Goal: Communication & Community: Answer question/provide support

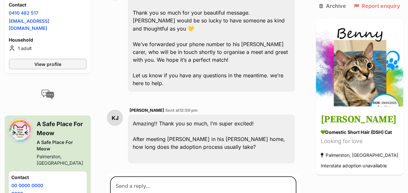
scroll to position [585, 0]
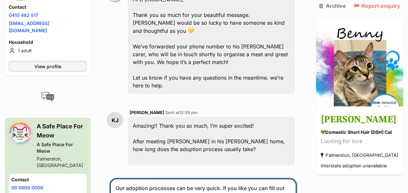
paste textarea "[URL][DOMAIN_NAME]"
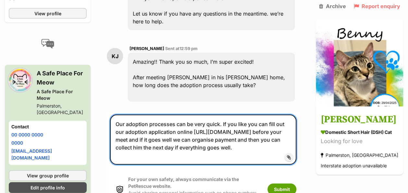
scroll to position [650, 0]
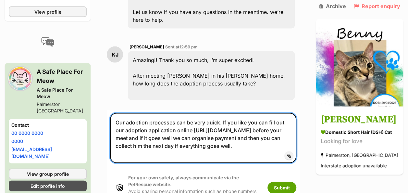
type textarea "Our adoption processes can be very quick. If you like you can fill out our adop…"
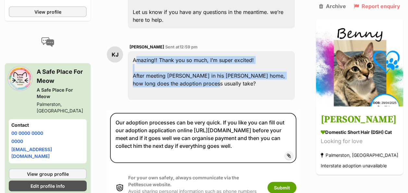
drag, startPoint x: 138, startPoint y: 31, endPoint x: 232, endPoint y: 53, distance: 96.0
click at [232, 53] on div "Amazing!! Thank you so much, I’m super excited! After meeting [PERSON_NAME] in …" at bounding box center [211, 75] width 167 height 49
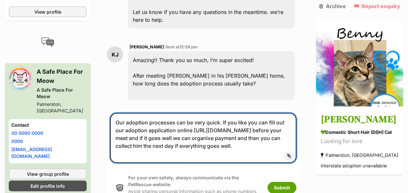
drag, startPoint x: 121, startPoint y: 93, endPoint x: 199, endPoint y: 116, distance: 81.2
click at [268, 123] on textarea "Our adoption processes can be very quick. If you like you can fill out our adop…" at bounding box center [203, 138] width 186 height 50
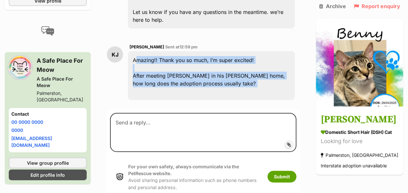
drag, startPoint x: 138, startPoint y: 31, endPoint x: 270, endPoint y: 62, distance: 135.5
click at [270, 62] on div "Amazing!! Thank you so much, I’m super excited! After meeting [PERSON_NAME] in …" at bounding box center [211, 75] width 167 height 49
drag, startPoint x: 269, startPoint y: 62, endPoint x: 213, endPoint y: 48, distance: 58.1
copy div "Amazing!! Thank you so much, I’m super excited! After meeting [PERSON_NAME] in …"
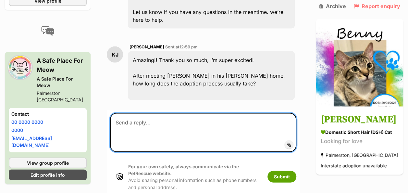
paste textarea "Amazing!! We’re so excited for you too! 😻 Our adoption processes can be very qu…"
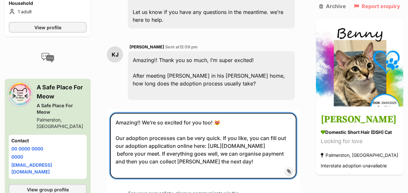
type textarea "Amazing!! We’re so excited for you too! 😻 Our adoption processes can be very qu…"
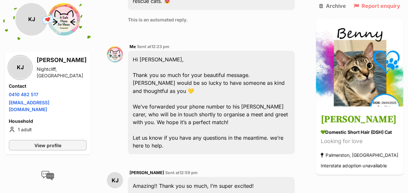
scroll to position [520, 0]
